Goal: Find specific page/section: Find specific page/section

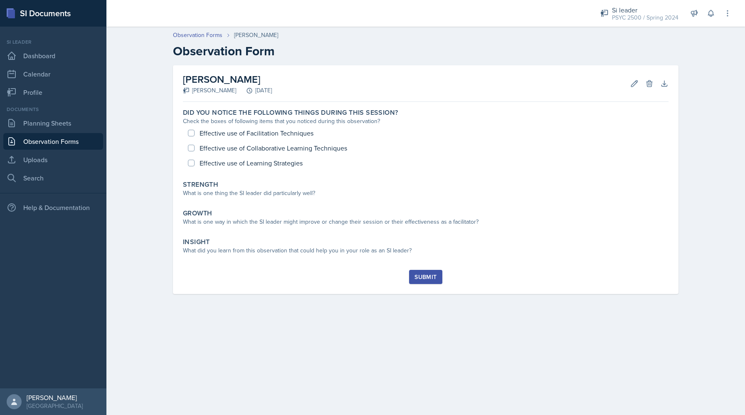
click at [21, 15] on div "SI Documents" at bounding box center [53, 13] width 106 height 27
click at [629, 17] on div "PSYC 2500 / Spring 2024" at bounding box center [645, 17] width 67 height 9
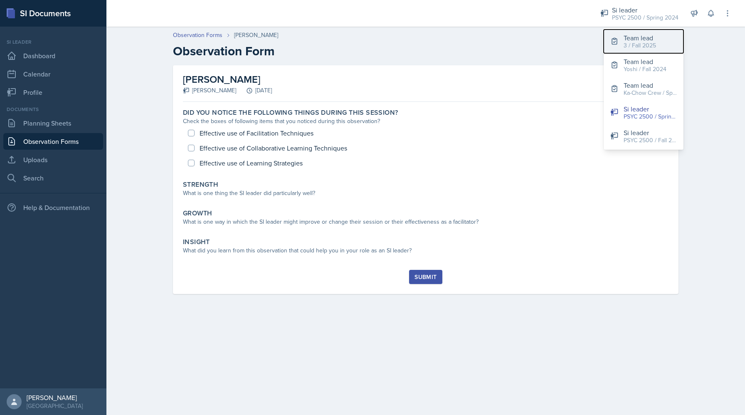
click at [639, 43] on div "3 / Fall 2025" at bounding box center [640, 45] width 32 height 9
